Goal: Information Seeking & Learning: Check status

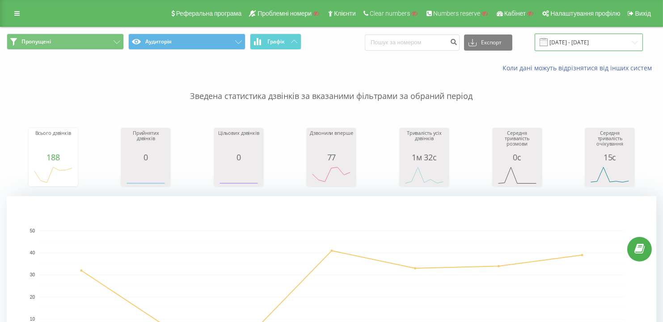
click at [566, 48] on input "[DATE] - [DATE]" at bounding box center [589, 42] width 108 height 17
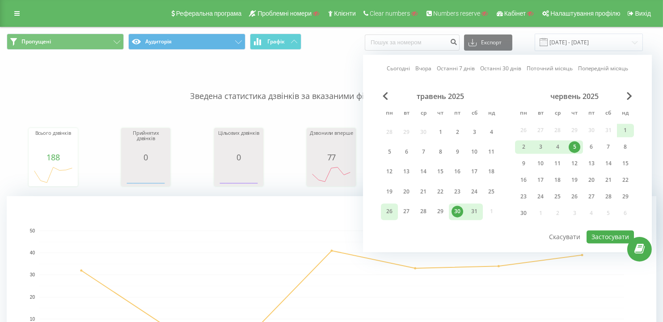
click at [390, 206] on div "26" at bounding box center [390, 212] width 12 height 12
click at [474, 213] on div "31" at bounding box center [475, 212] width 12 height 12
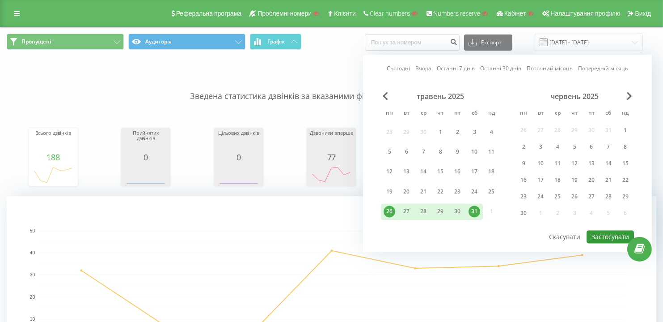
click at [596, 240] on button "Застосувати" at bounding box center [610, 236] width 47 height 13
type input "[DATE] - [DATE]"
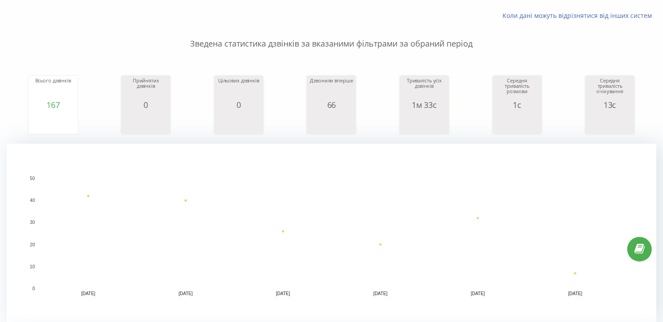
scroll to position [40, 0]
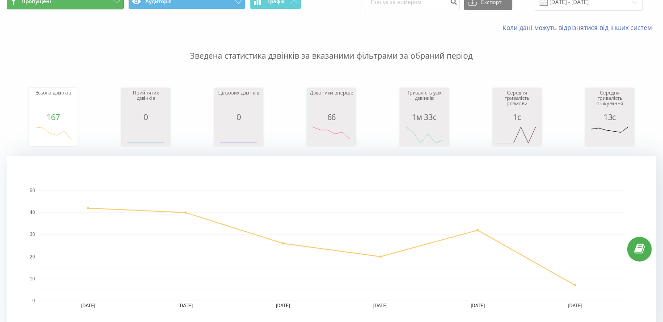
click at [51, 5] on button "Пропущені" at bounding box center [65, 1] width 117 height 16
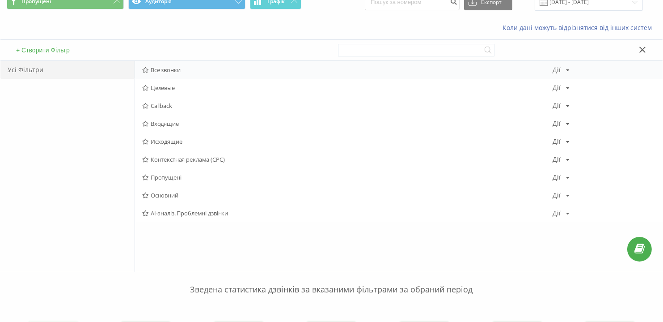
click at [180, 68] on span "Все звонки" at bounding box center [347, 70] width 411 height 6
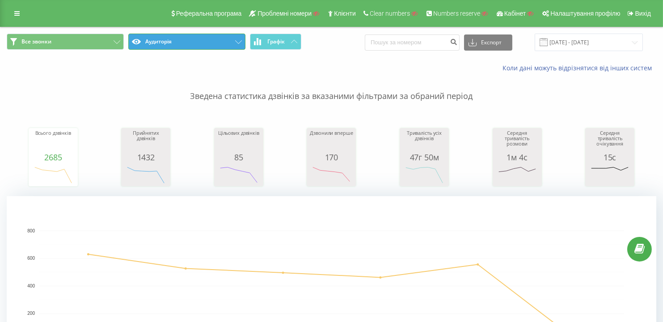
click at [168, 43] on button "Аудиторія" at bounding box center [186, 42] width 117 height 16
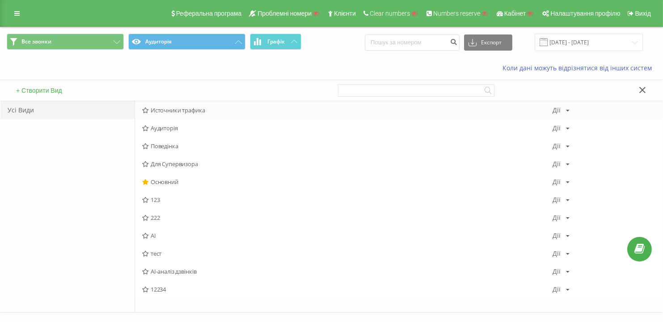
click at [184, 107] on span "Источники трафика" at bounding box center [347, 110] width 411 height 6
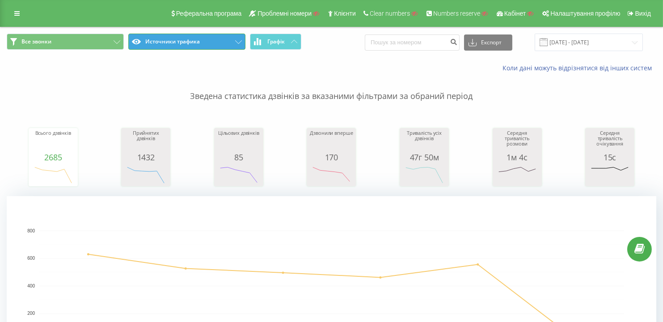
click at [196, 48] on button "Источники трафика" at bounding box center [186, 42] width 117 height 16
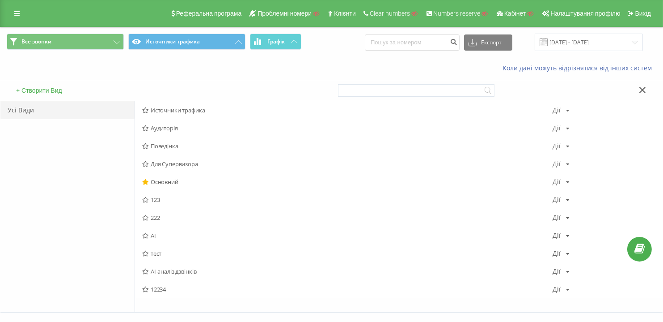
click at [181, 165] on span "Для Супервизора" at bounding box center [347, 164] width 411 height 6
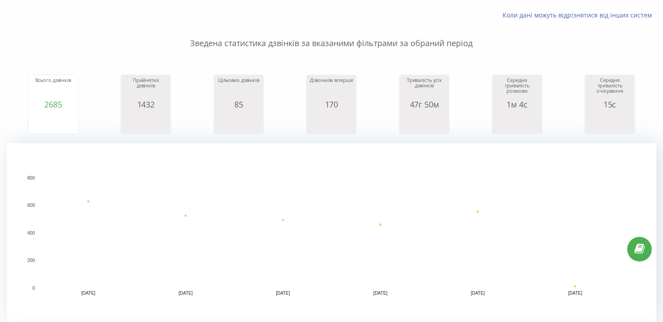
scroll to position [325, 0]
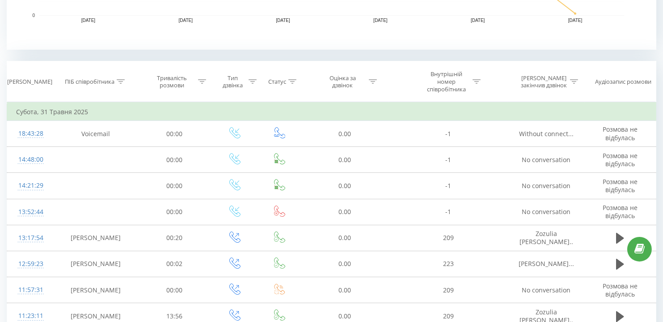
click at [121, 81] on icon at bounding box center [121, 81] width 8 height 4
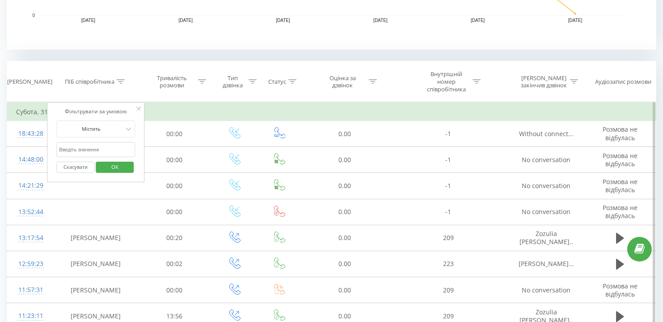
click at [114, 149] on input "text" at bounding box center [96, 150] width 79 height 16
type input "roshka"
click at [108, 167] on span "OK" at bounding box center [114, 167] width 25 height 14
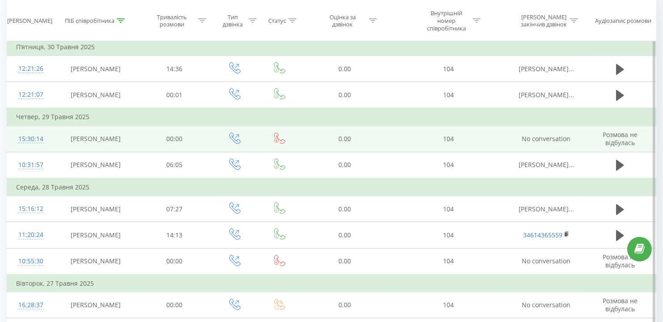
scroll to position [414, 0]
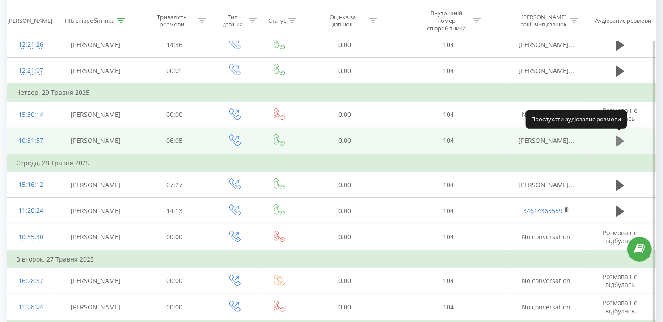
click at [619, 136] on icon at bounding box center [621, 141] width 8 height 11
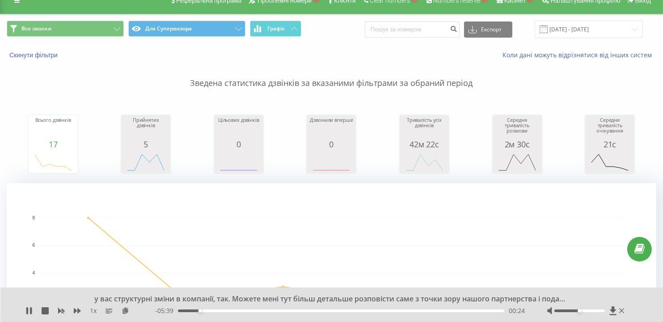
scroll to position [0, 0]
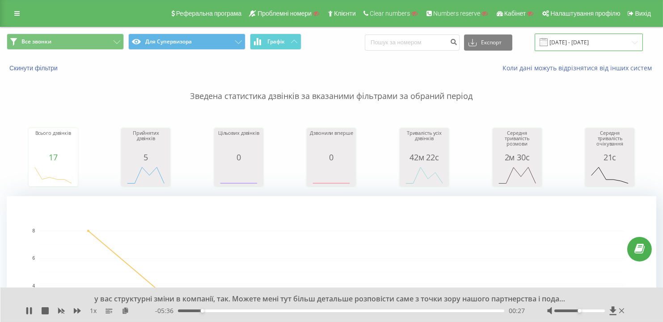
click at [588, 45] on input "[DATE] - [DATE]" at bounding box center [589, 42] width 108 height 17
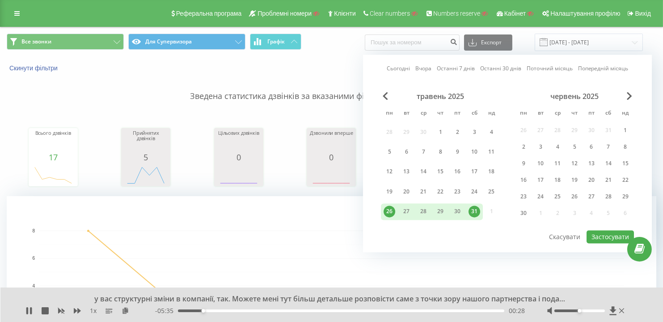
click at [463, 66] on link "Останні 7 днів" at bounding box center [456, 68] width 38 height 9
click at [600, 238] on button "Застосувати" at bounding box center [610, 236] width 47 height 13
type input "[DATE] - [DATE]"
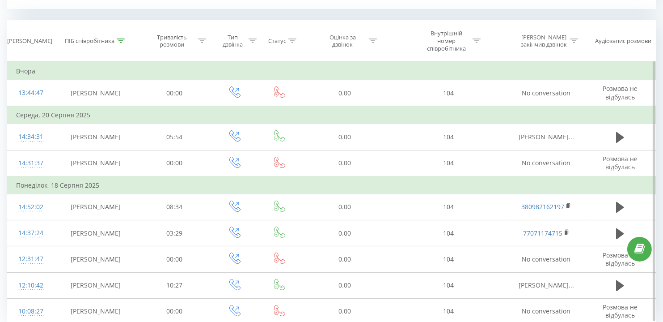
scroll to position [398, 0]
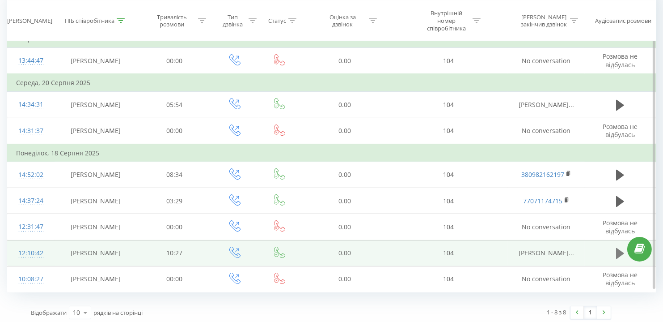
click at [621, 248] on icon at bounding box center [621, 253] width 8 height 11
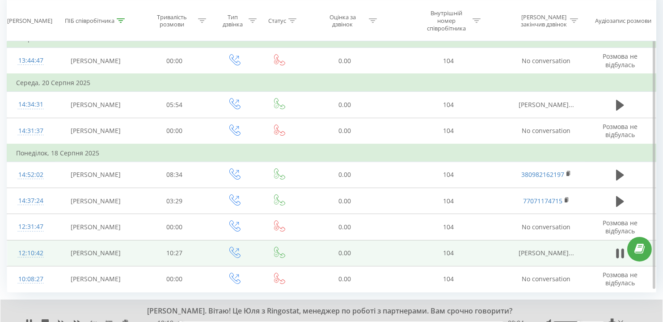
drag, startPoint x: 525, startPoint y: 303, endPoint x: 556, endPoint y: 262, distance: 51.8
click at [525, 306] on div "[PERSON_NAME]. Вітаю! Це Юля з Ringostat, менеджер по роботі з партнерами. Вам …" at bounding box center [325, 311] width 480 height 10
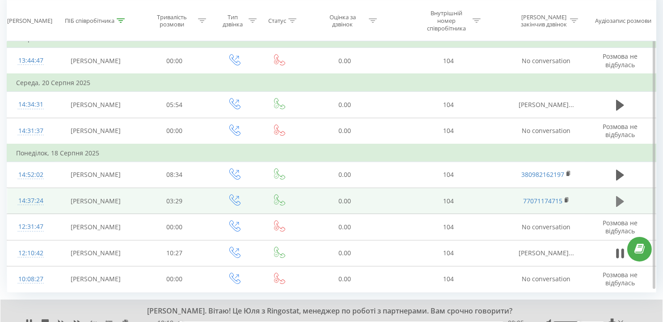
click at [616, 200] on button at bounding box center [620, 201] width 13 height 13
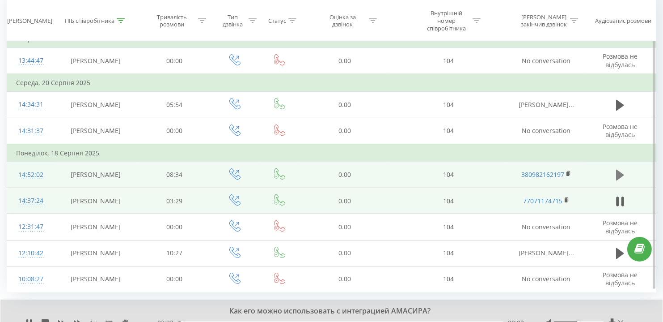
click at [617, 170] on icon at bounding box center [621, 175] width 8 height 11
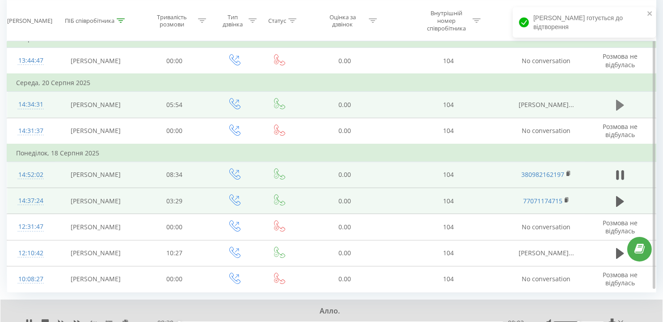
click at [618, 102] on icon at bounding box center [621, 105] width 8 height 11
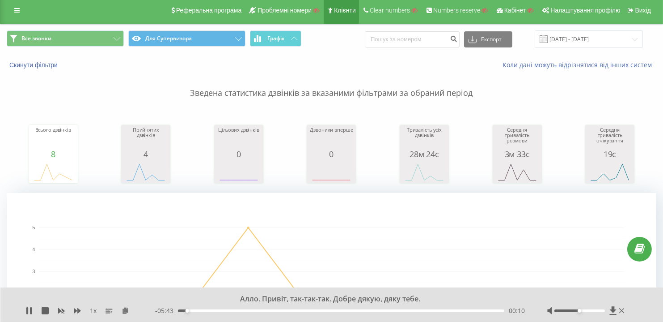
scroll to position [0, 0]
